Goal: Information Seeking & Learning: Learn about a topic

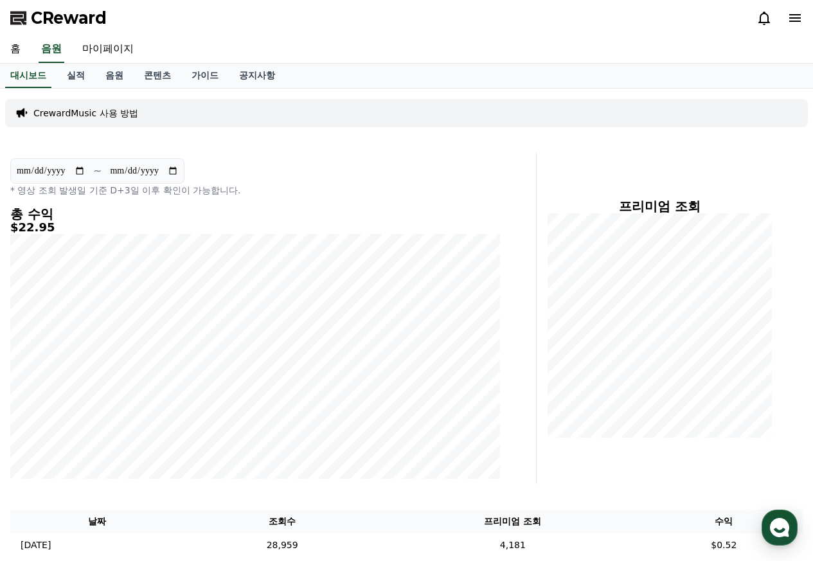
click at [112, 78] on link "음원" at bounding box center [114, 76] width 39 height 24
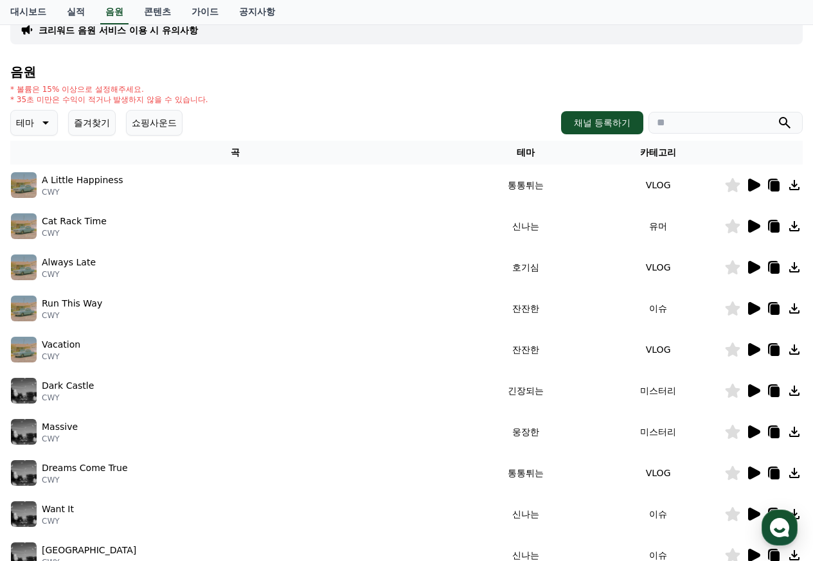
scroll to position [129, 0]
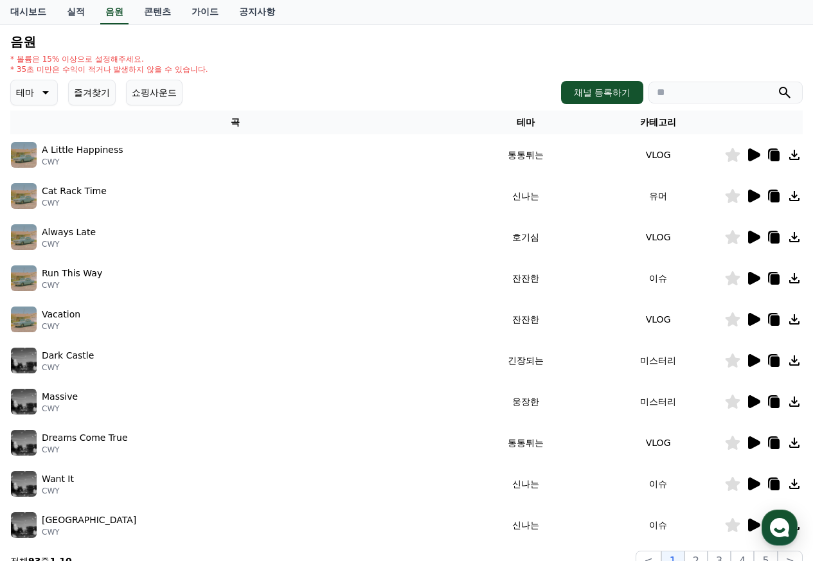
click at [753, 153] on icon at bounding box center [754, 155] width 12 height 13
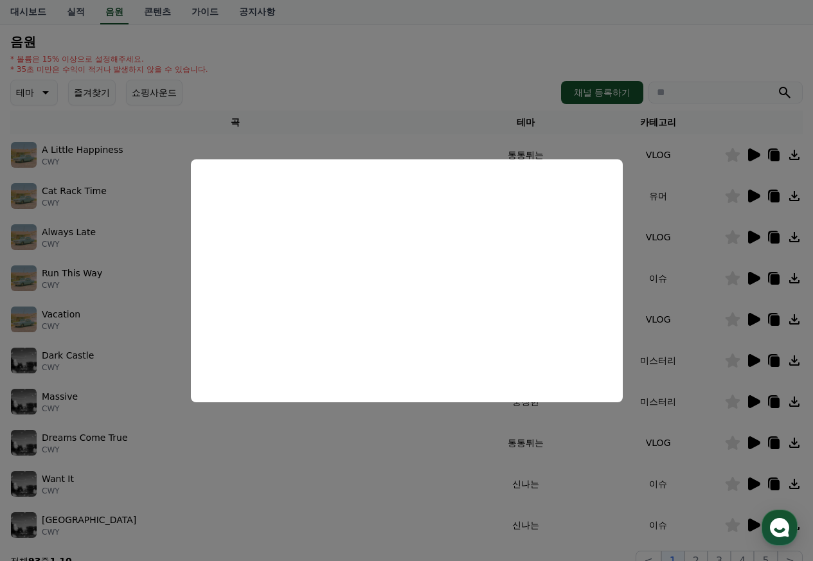
click at [414, 48] on button "close modal" at bounding box center [406, 280] width 813 height 561
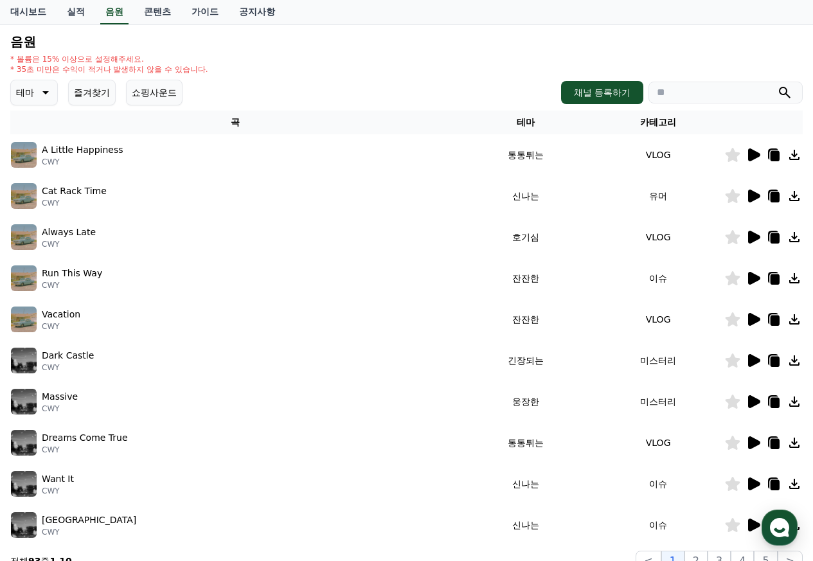
click at [773, 156] on icon at bounding box center [775, 156] width 9 height 10
click at [750, 196] on icon at bounding box center [754, 196] width 12 height 13
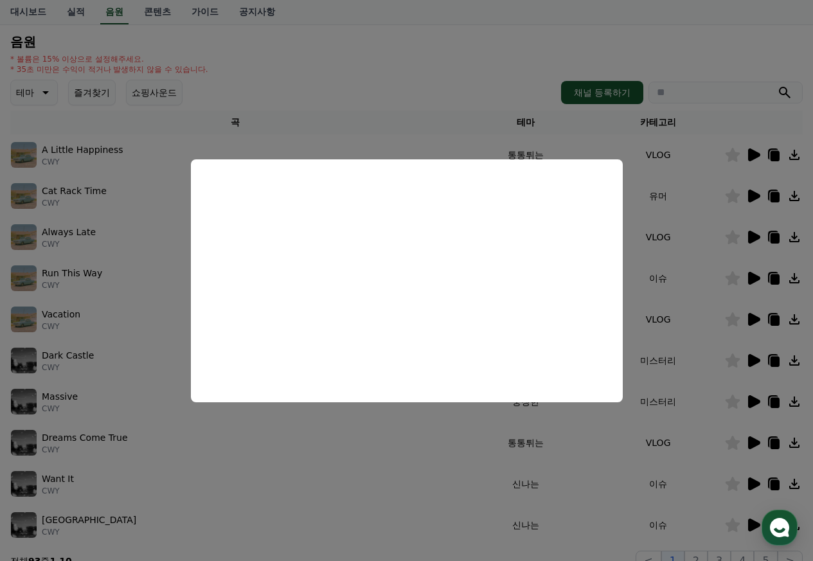
click at [695, 50] on button "close modal" at bounding box center [406, 280] width 813 height 561
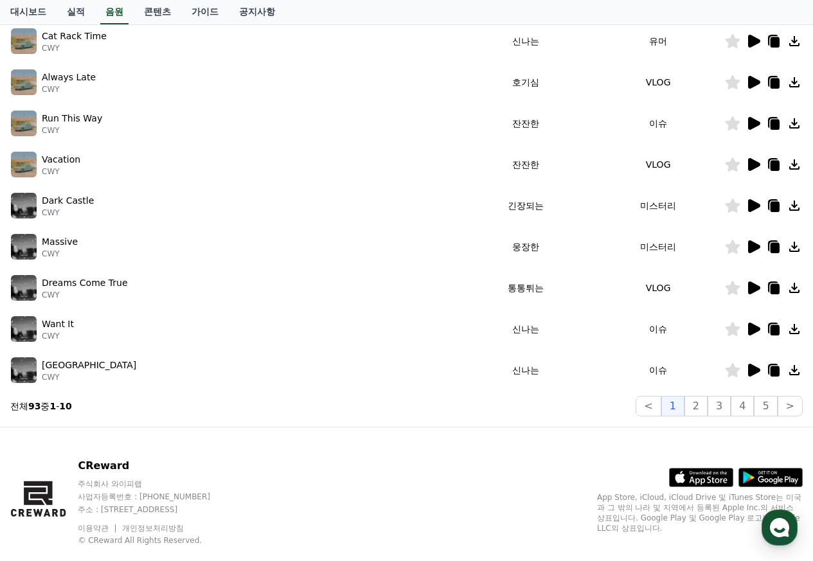
scroll to position [309, 0]
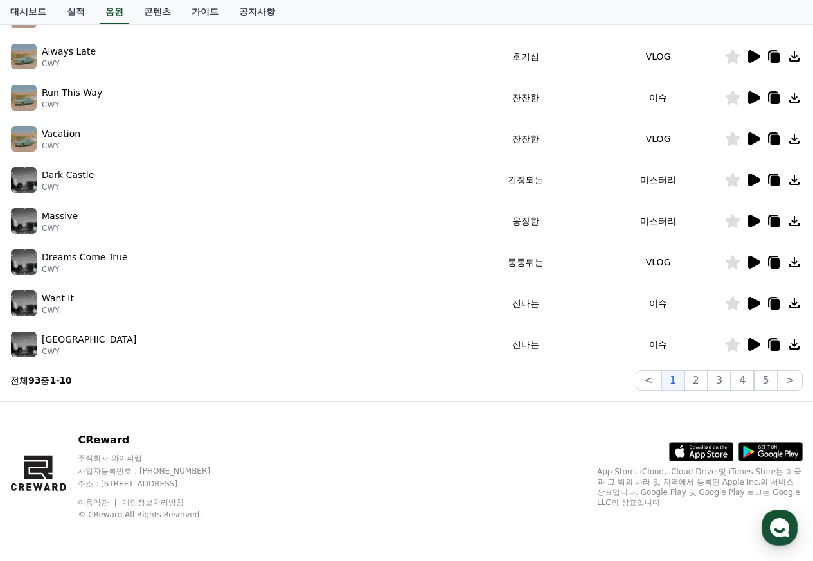
click at [751, 264] on icon at bounding box center [754, 262] width 12 height 13
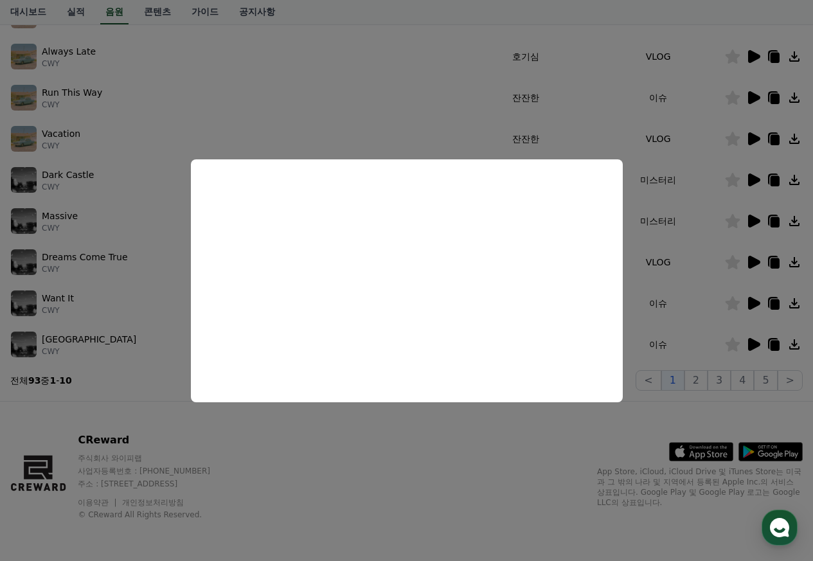
click at [446, 431] on button "close modal" at bounding box center [406, 280] width 813 height 561
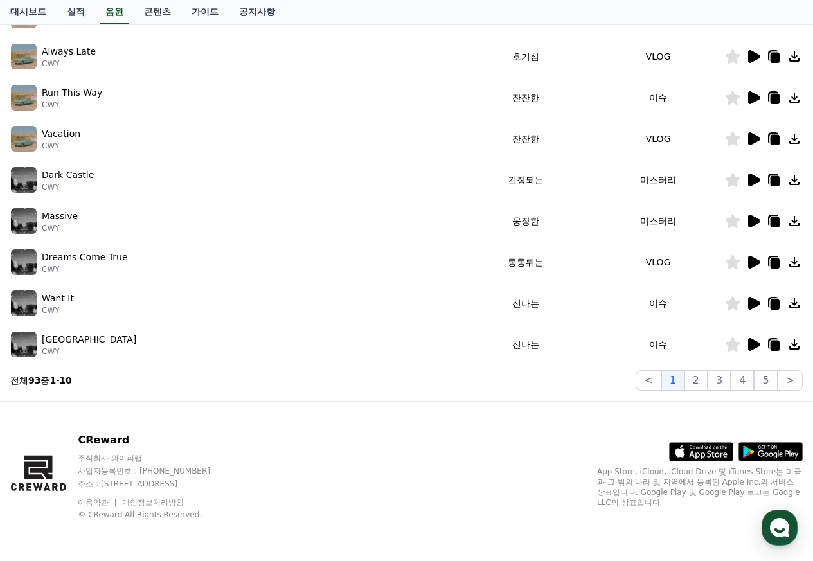
click at [754, 304] on icon at bounding box center [754, 303] width 12 height 13
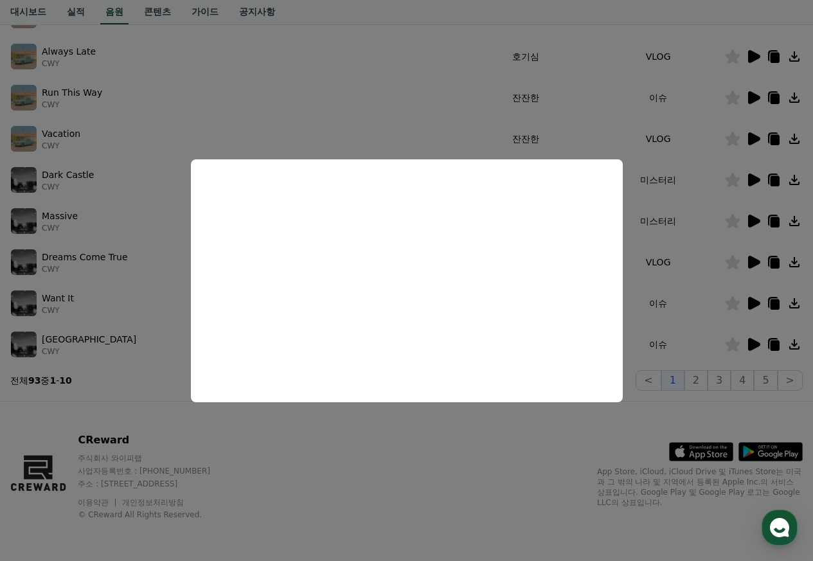
click at [403, 433] on button "close modal" at bounding box center [406, 280] width 813 height 561
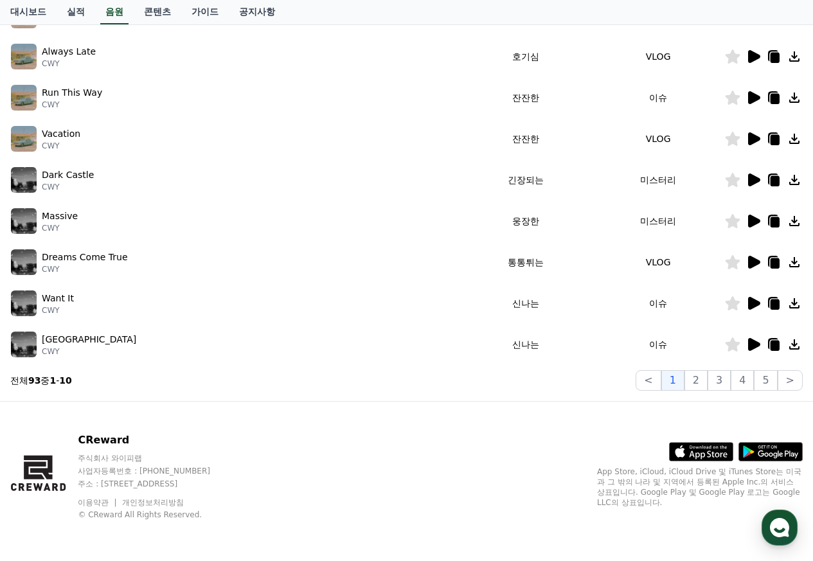
click at [756, 344] on icon at bounding box center [754, 344] width 12 height 13
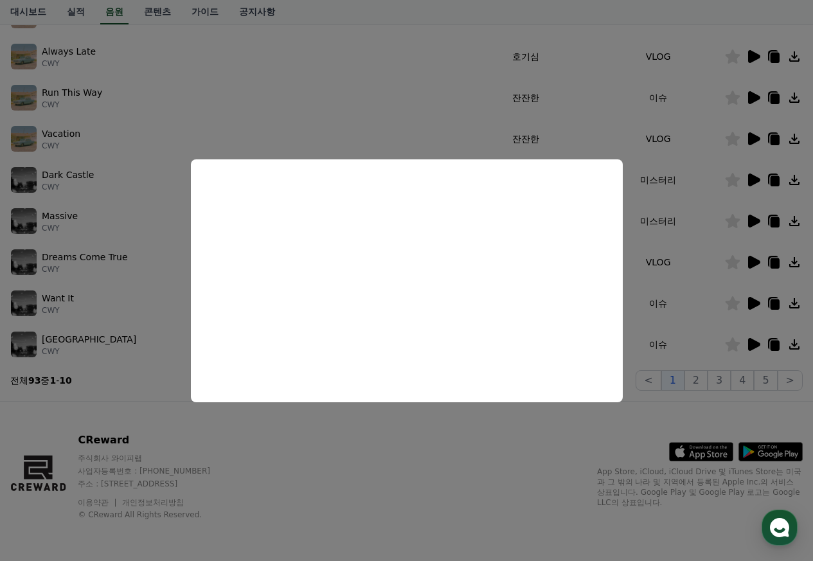
click at [397, 441] on button "close modal" at bounding box center [406, 280] width 813 height 561
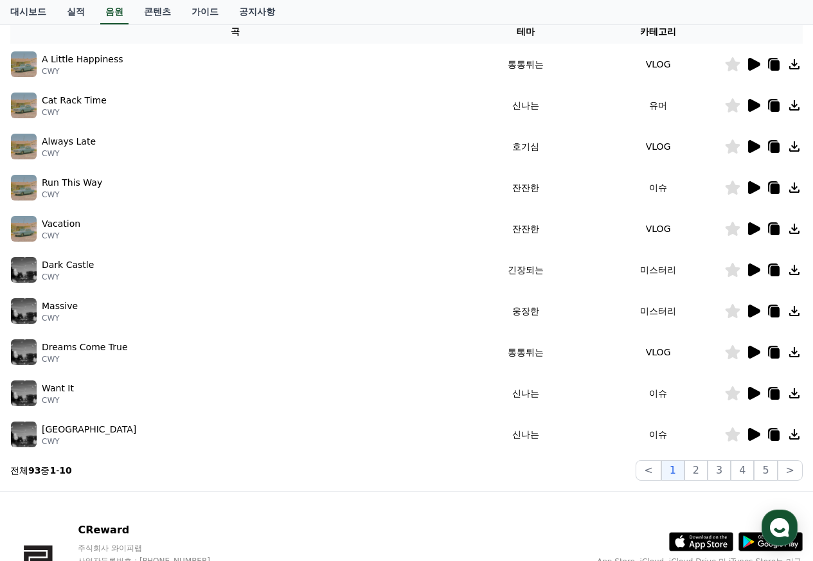
scroll to position [181, 0]
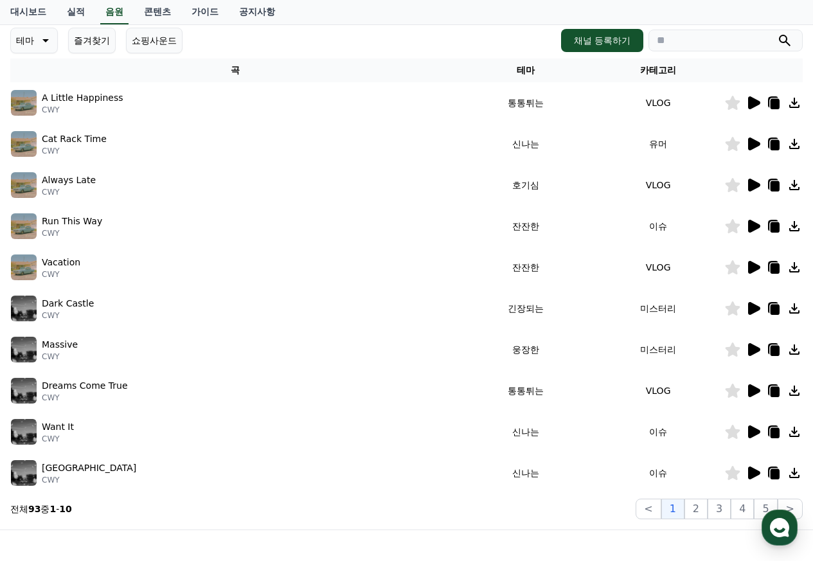
click at [755, 189] on icon at bounding box center [754, 185] width 12 height 13
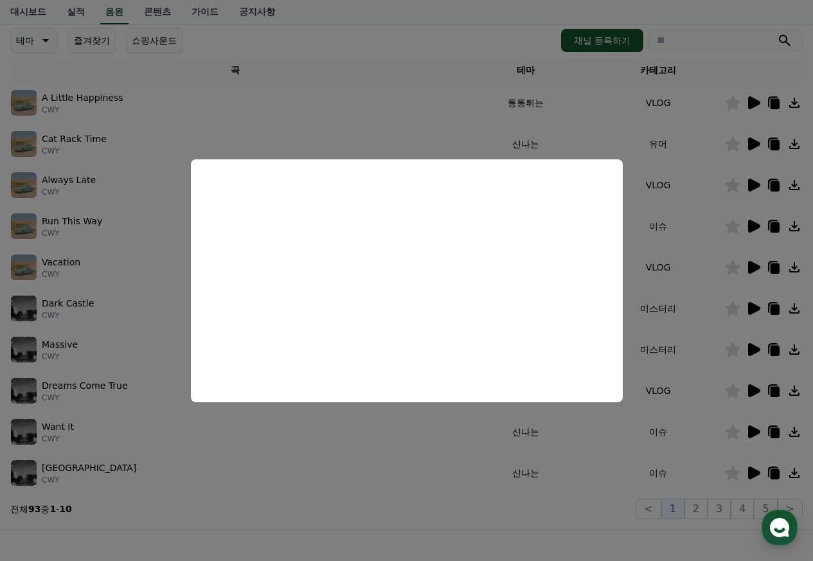
click at [442, 516] on button "close modal" at bounding box center [406, 280] width 813 height 561
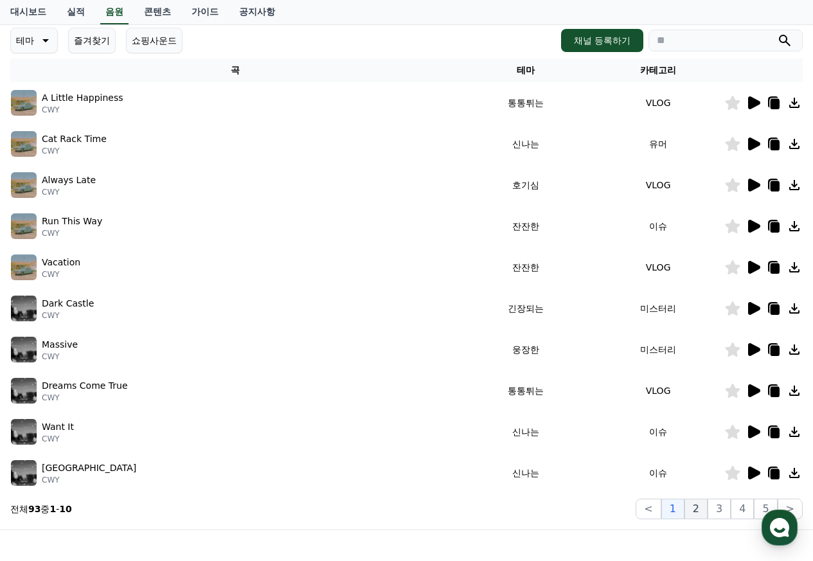
click at [702, 509] on button "2" at bounding box center [696, 509] width 23 height 21
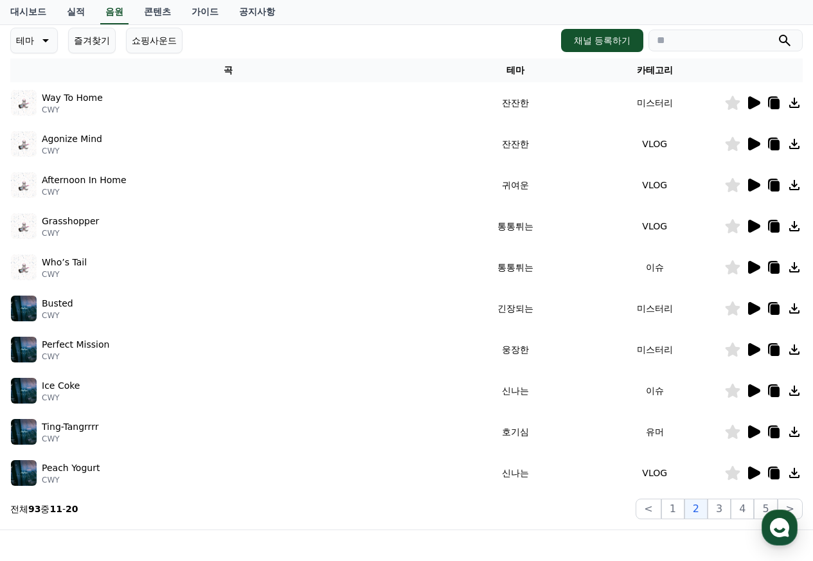
click at [751, 226] on icon at bounding box center [754, 226] width 12 height 13
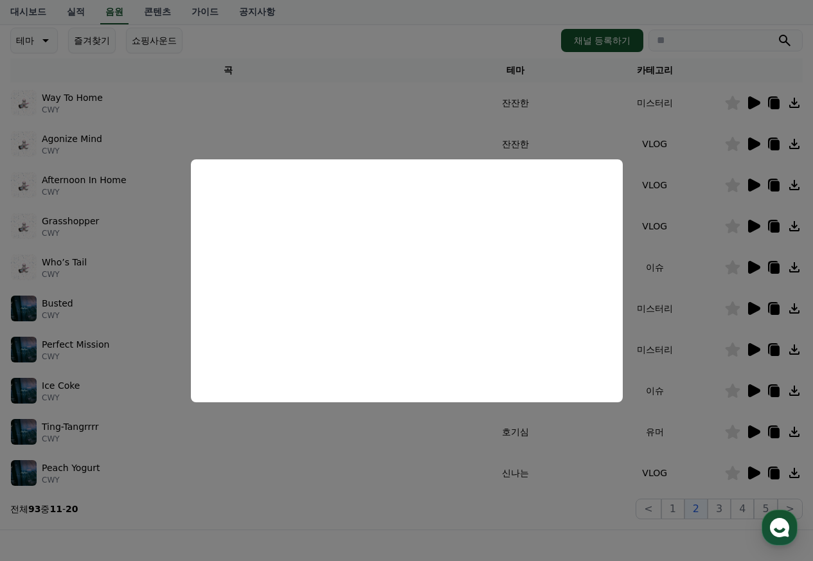
click at [520, 17] on button "close modal" at bounding box center [406, 280] width 813 height 561
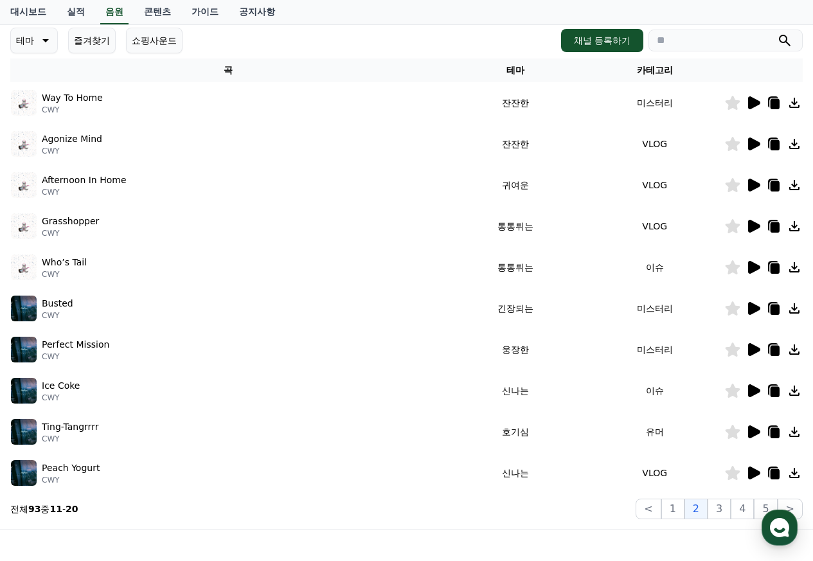
click at [753, 270] on icon at bounding box center [754, 267] width 12 height 13
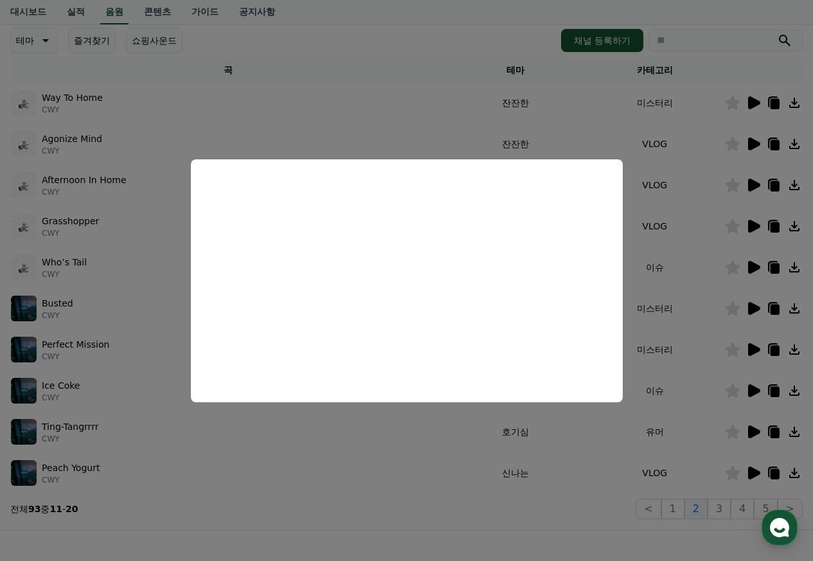
click at [420, 35] on button "close modal" at bounding box center [406, 280] width 813 height 561
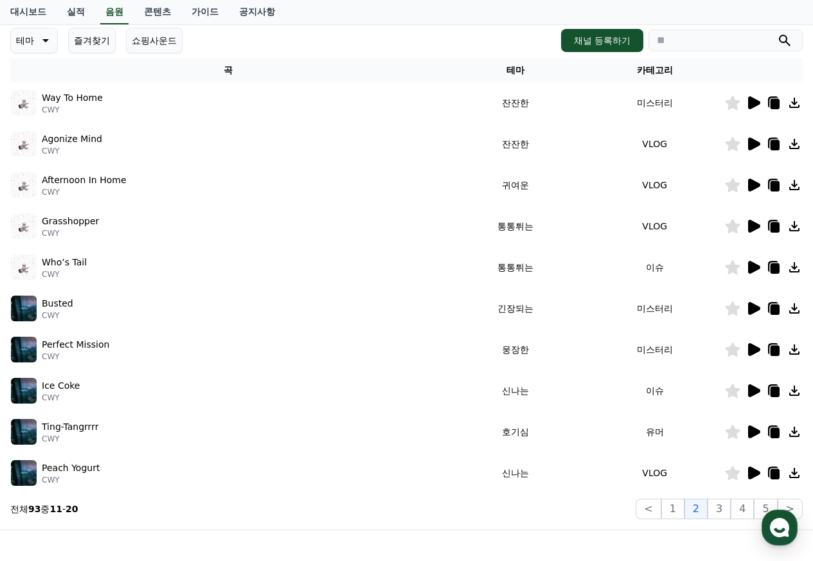
click at [750, 391] on icon at bounding box center [754, 390] width 12 height 13
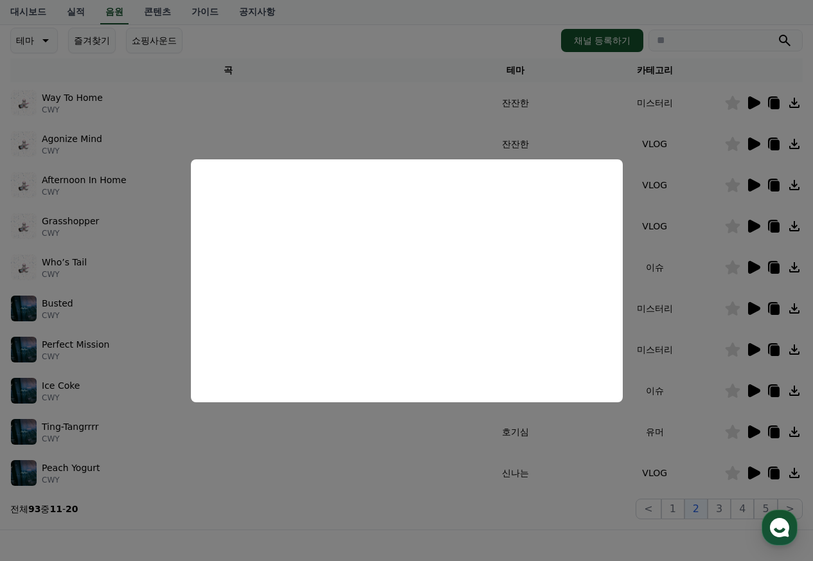
click at [420, 21] on button "close modal" at bounding box center [406, 280] width 813 height 561
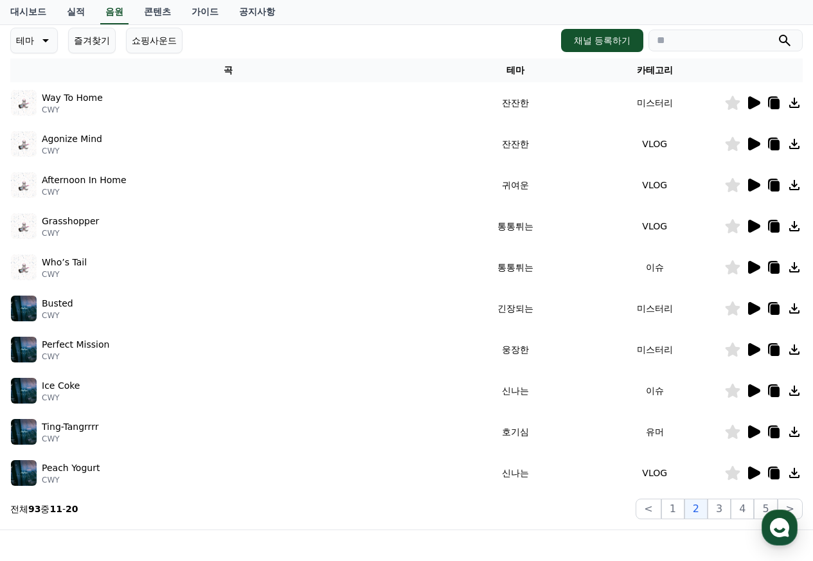
click at [750, 474] on icon at bounding box center [754, 473] width 12 height 13
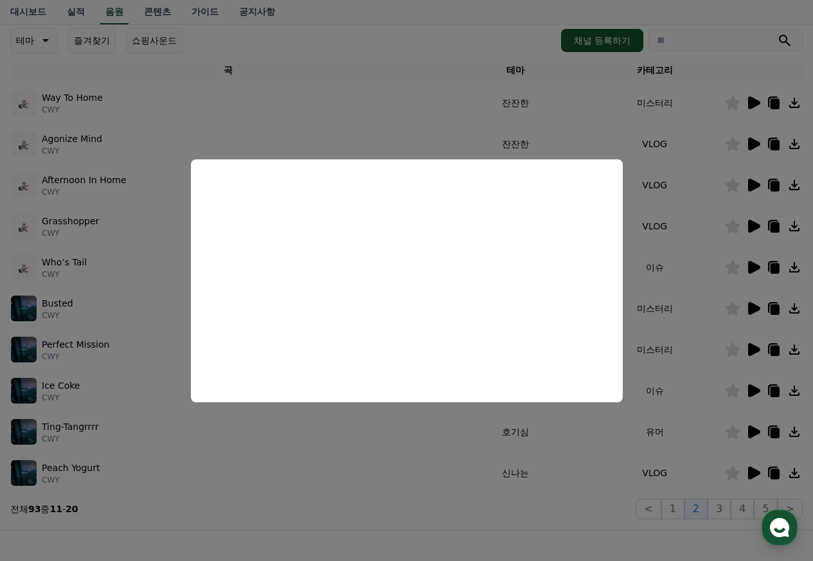
click at [421, 42] on button "close modal" at bounding box center [406, 280] width 813 height 561
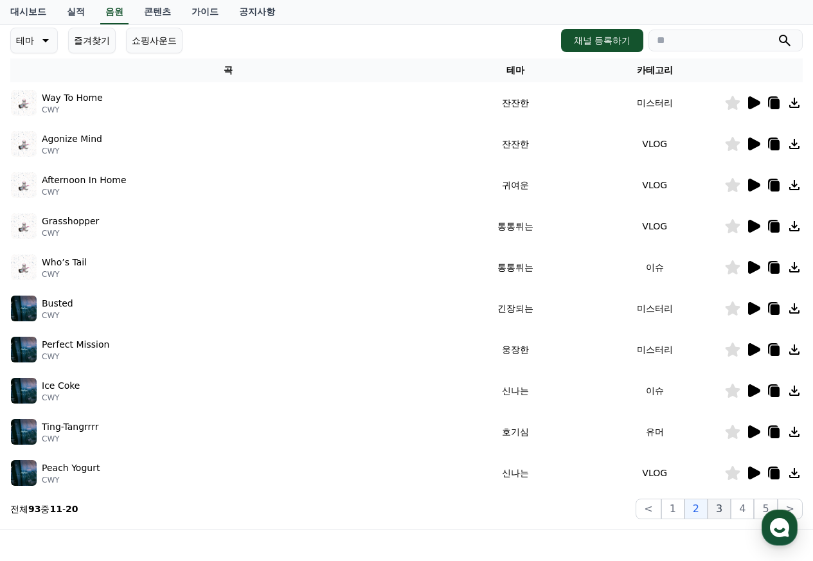
click at [719, 513] on button "3" at bounding box center [719, 509] width 23 height 21
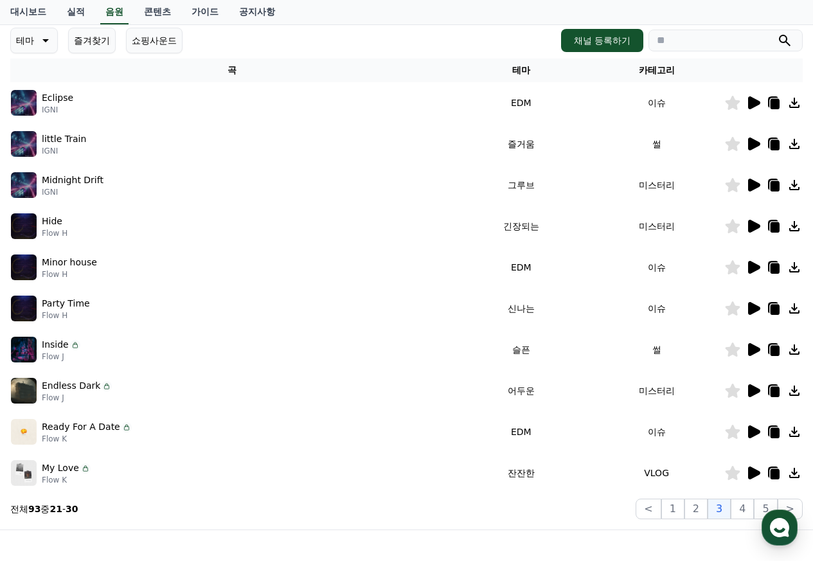
click at [751, 311] on icon at bounding box center [754, 308] width 12 height 13
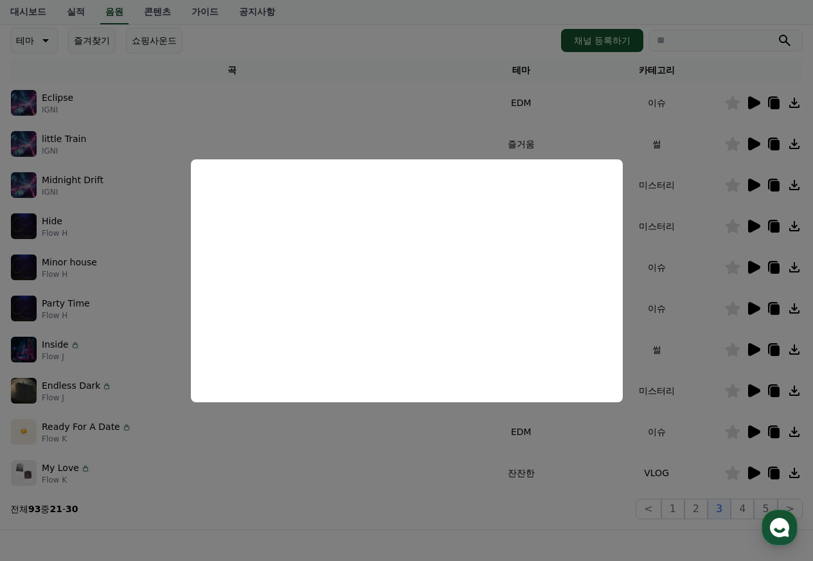
click at [427, 37] on button "close modal" at bounding box center [406, 280] width 813 height 561
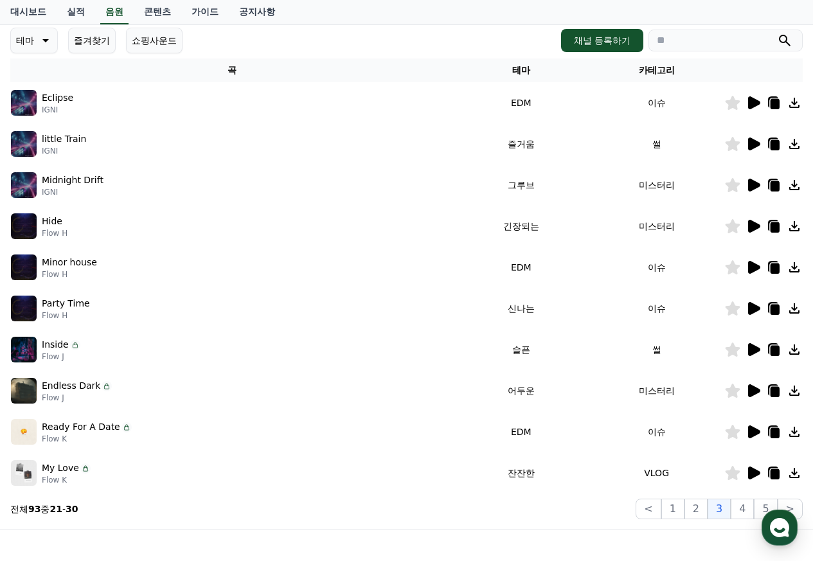
click at [752, 142] on icon at bounding box center [754, 144] width 12 height 13
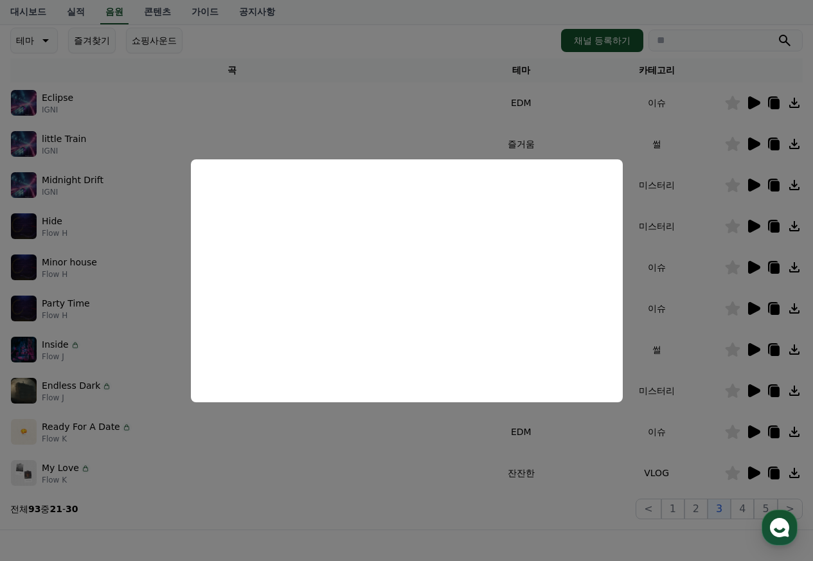
click at [367, 46] on button "close modal" at bounding box center [406, 280] width 813 height 561
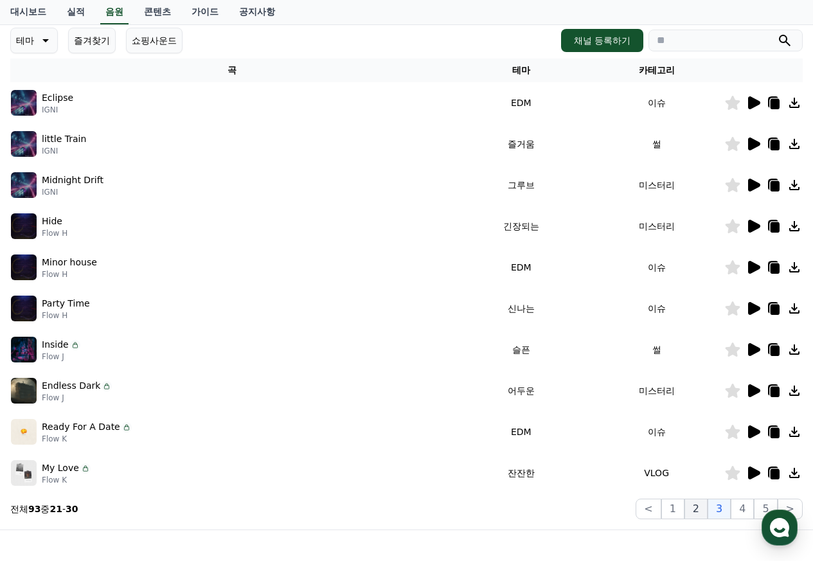
click at [700, 513] on button "2" at bounding box center [696, 509] width 23 height 21
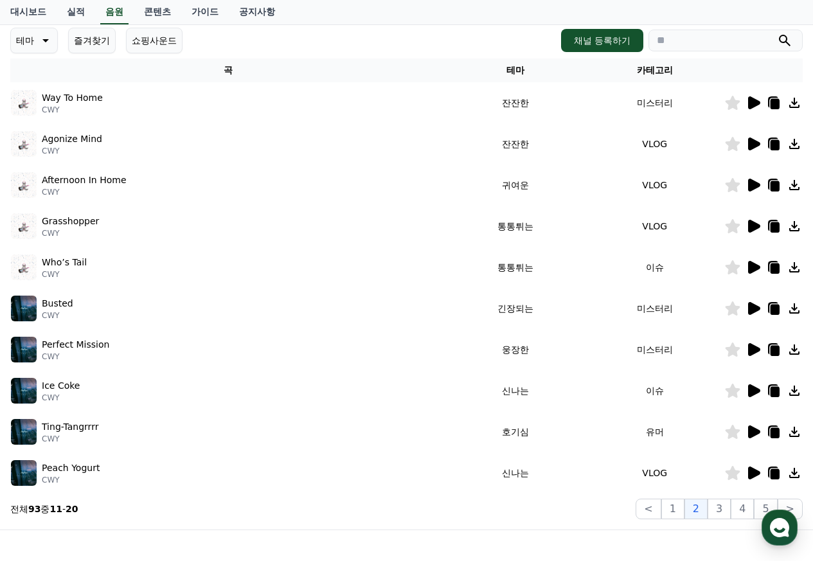
click at [754, 185] on icon at bounding box center [754, 185] width 12 height 13
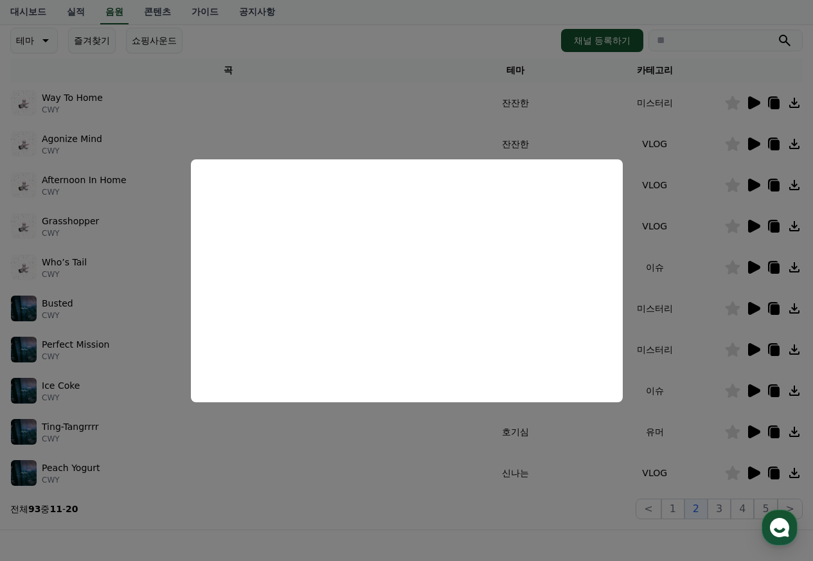
click at [381, 51] on button "close modal" at bounding box center [406, 280] width 813 height 561
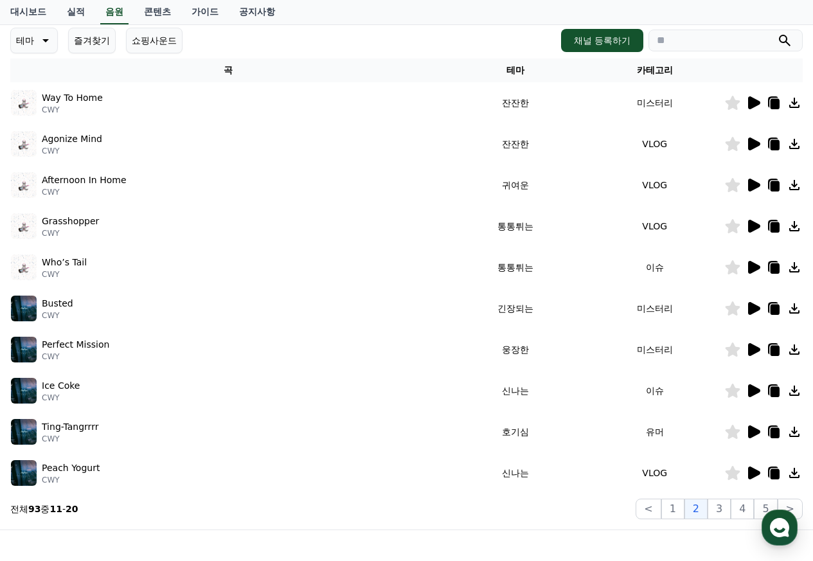
click at [750, 229] on icon at bounding box center [754, 226] width 12 height 13
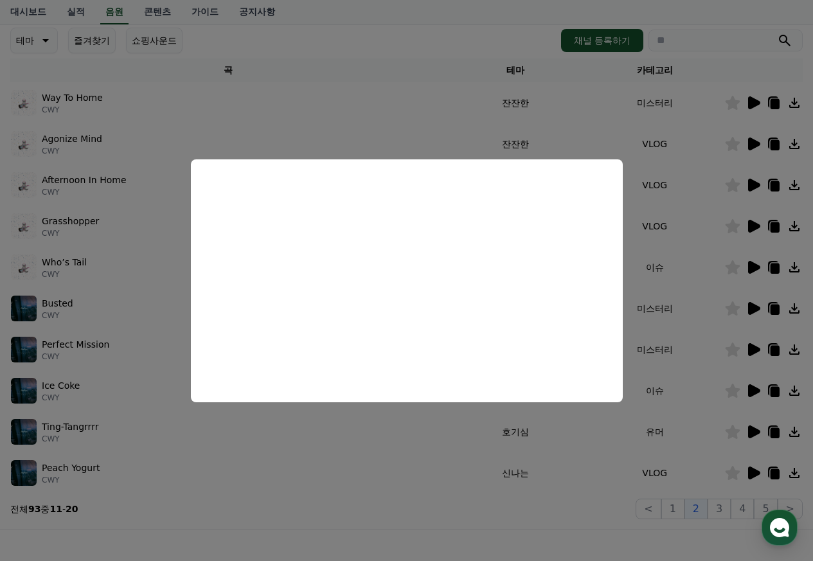
click at [406, 42] on button "close modal" at bounding box center [406, 280] width 813 height 561
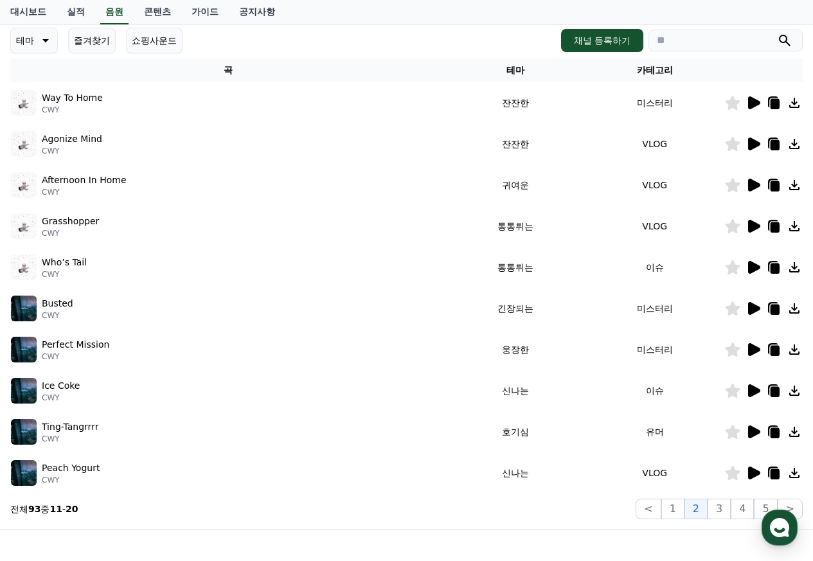
click at [772, 228] on icon at bounding box center [775, 227] width 9 height 10
